Goal: Check status

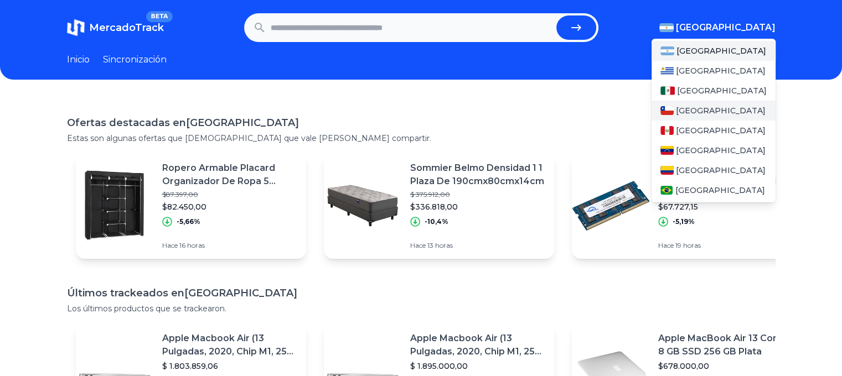
click at [673, 113] on img at bounding box center [666, 110] width 13 height 9
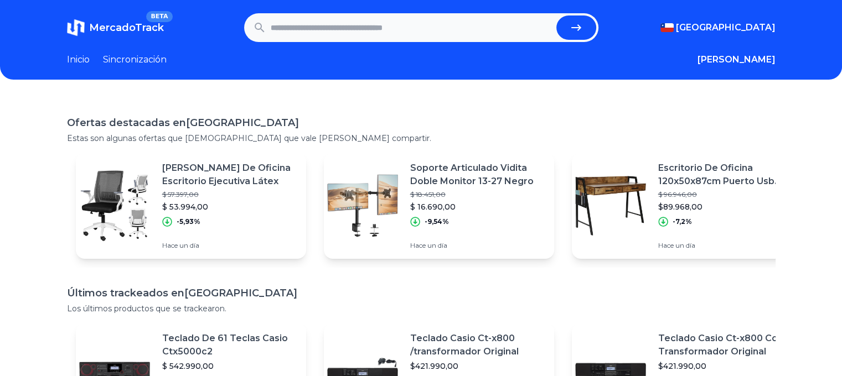
paste input "**********"
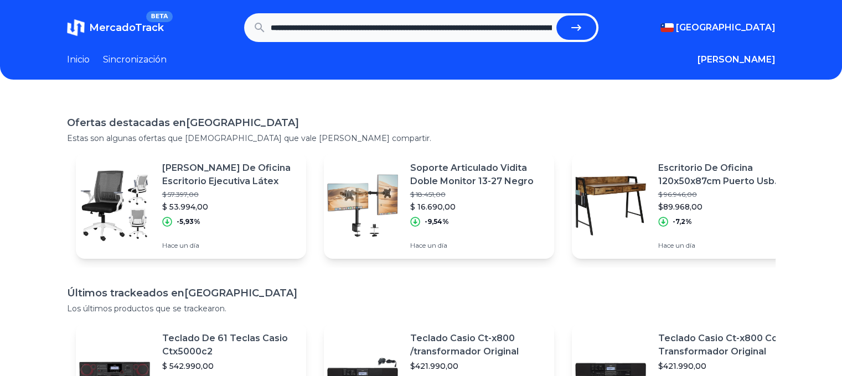
click at [587, 32] on button "submit" at bounding box center [576, 27] width 40 height 24
type input "**********"
